Goal: Information Seeking & Learning: Learn about a topic

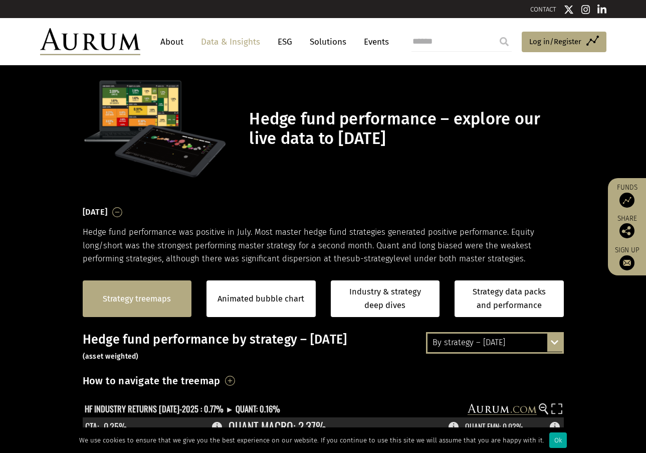
click at [166, 294] on link "Strategy treemaps" at bounding box center [137, 298] width 68 height 13
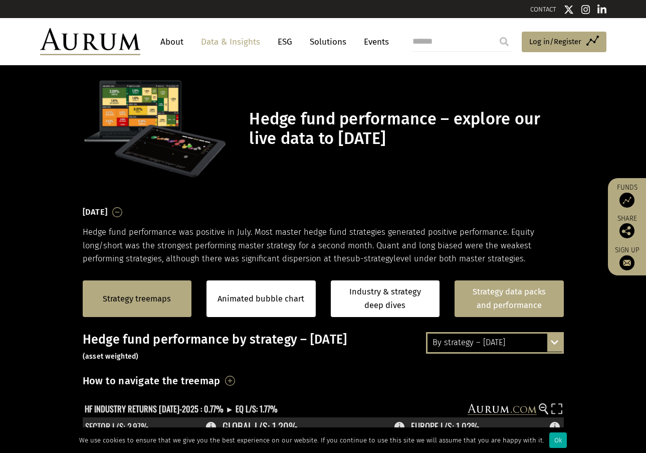
click at [521, 299] on link "Strategy data packs and performance" at bounding box center [509, 298] width 109 height 37
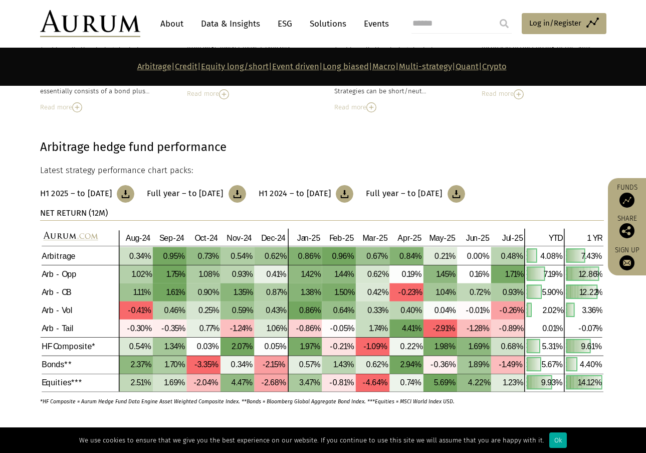
scroll to position [351, 0]
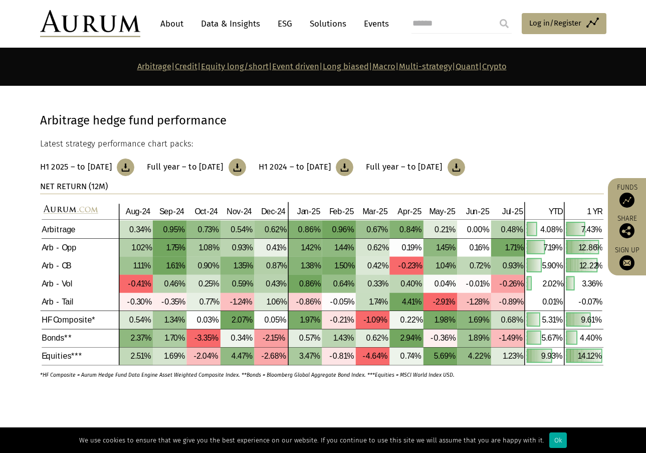
drag, startPoint x: 437, startPoint y: 358, endPoint x: 285, endPoint y: 394, distance: 156.1
click at [285, 394] on p at bounding box center [322, 395] width 564 height 13
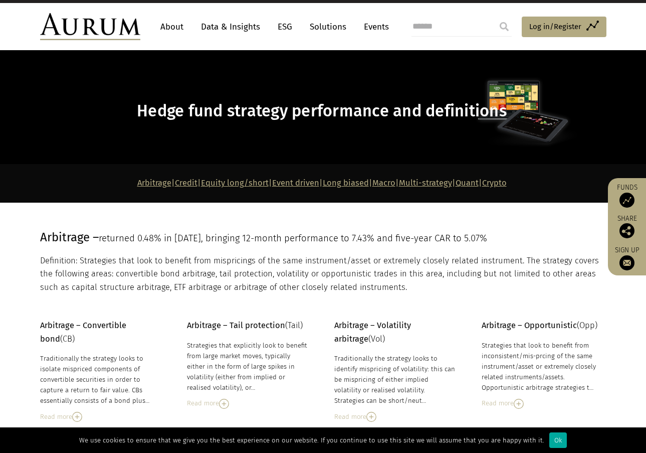
scroll to position [0, 0]
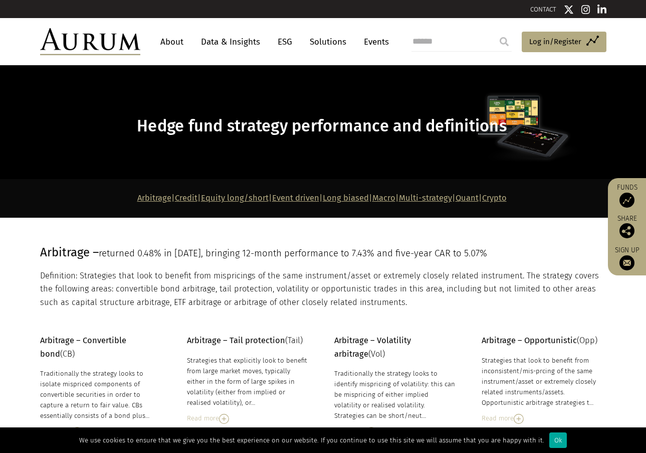
click at [479, 197] on link "Quant" at bounding box center [467, 198] width 23 height 10
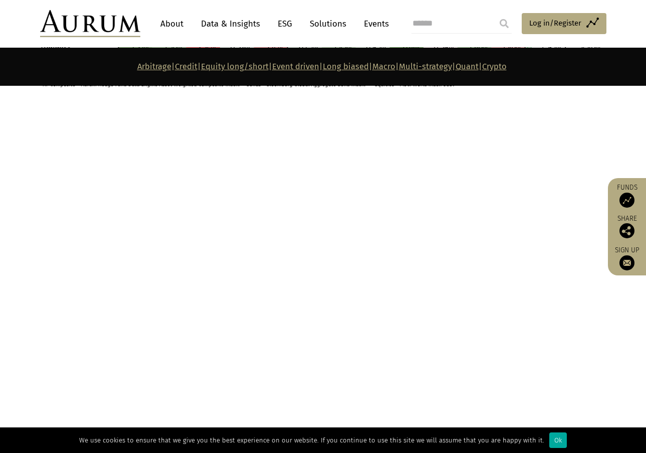
scroll to position [4320, 0]
